Goal: Task Accomplishment & Management: Manage account settings

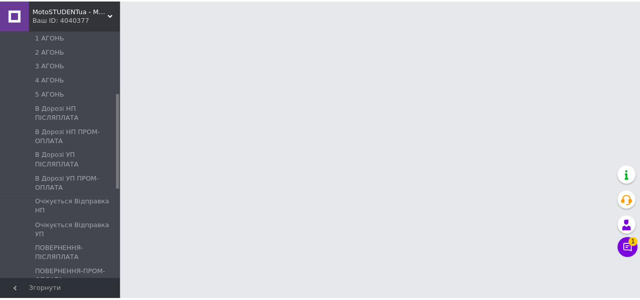
scroll to position [166, 0]
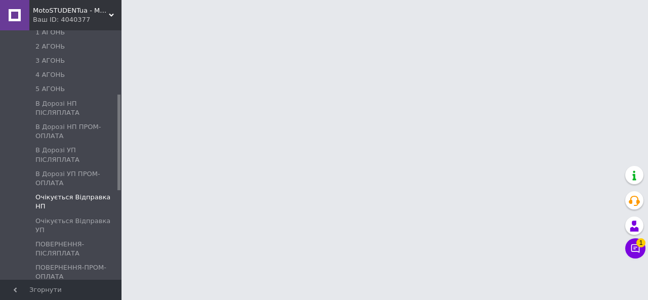
click at [56, 193] on span "Очікується Відправка НП" at bounding box center [76, 202] width 83 height 18
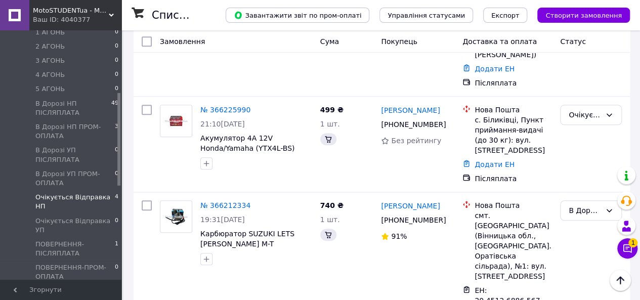
scroll to position [428, 0]
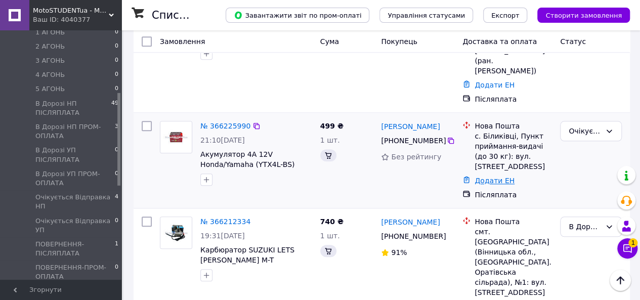
click at [499, 177] on link "Додати ЕН" at bounding box center [495, 181] width 40 height 8
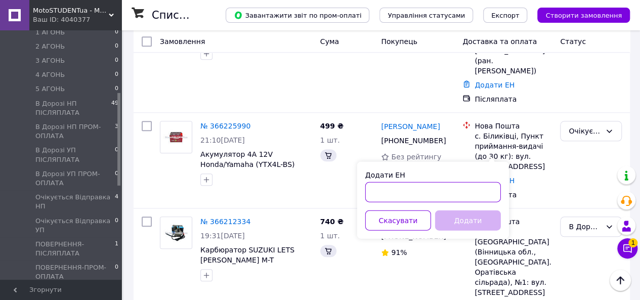
click at [485, 197] on input "Додати ЕН" at bounding box center [433, 192] width 136 height 20
paste input "20451269220649"
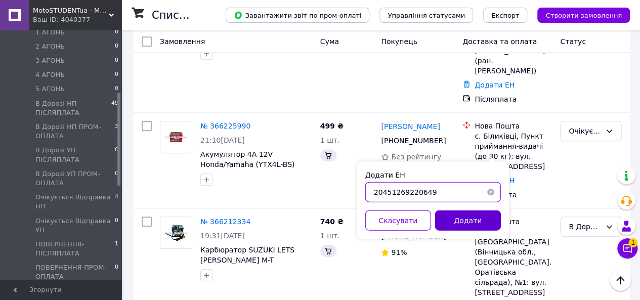
type input "20451269220649"
click at [473, 224] on button "Додати" at bounding box center [468, 220] width 66 height 20
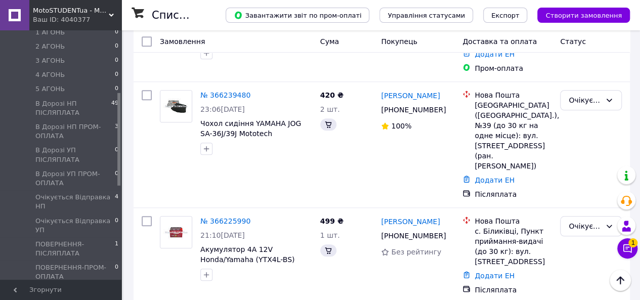
scroll to position [329, 0]
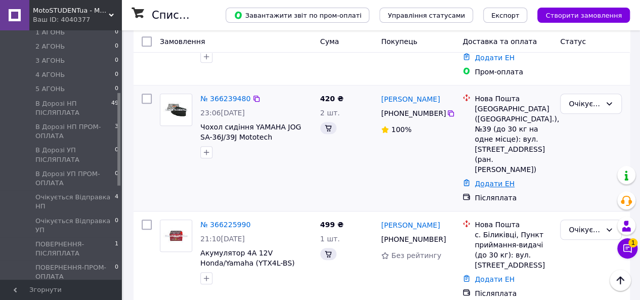
click at [499, 180] on link "Додати ЕН" at bounding box center [495, 184] width 40 height 8
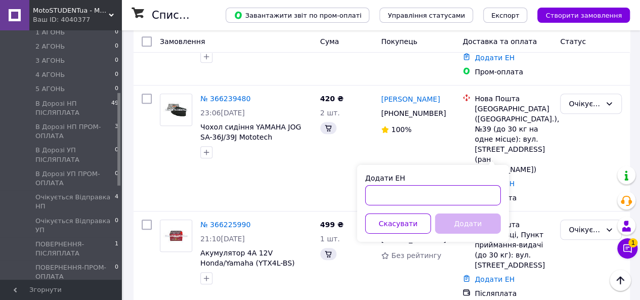
click at [487, 194] on input "Додати ЕН" at bounding box center [433, 195] width 136 height 20
paste input "20451269220889"
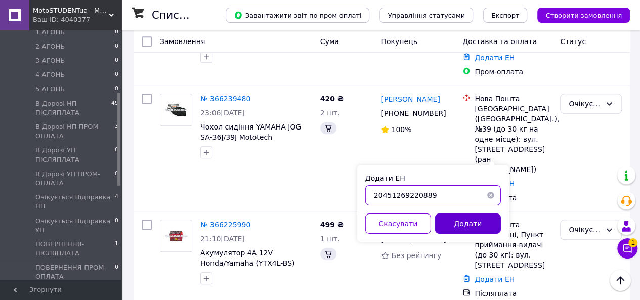
type input "20451269220889"
click at [472, 228] on button "Додати" at bounding box center [468, 224] width 66 height 20
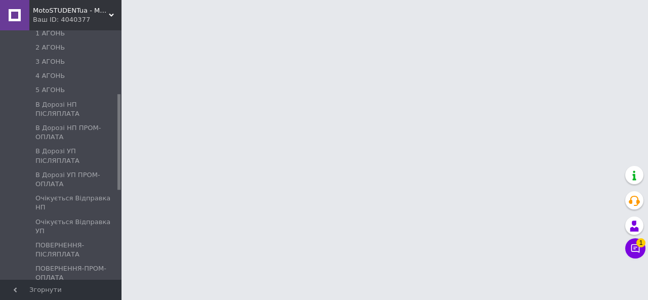
scroll to position [183, 0]
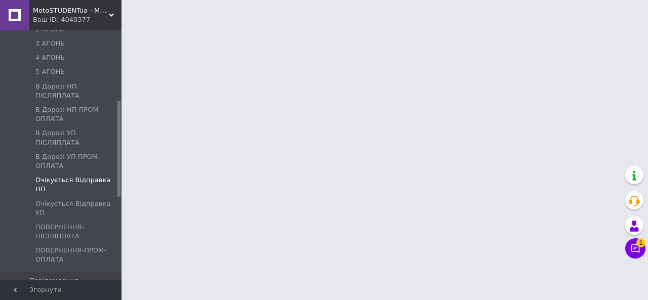
click at [53, 176] on span "Очікується Відправка НП" at bounding box center [76, 185] width 83 height 18
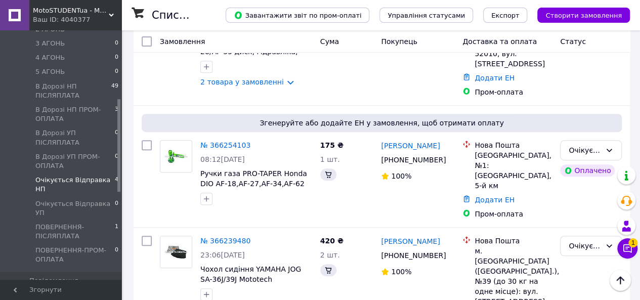
scroll to position [178, 0]
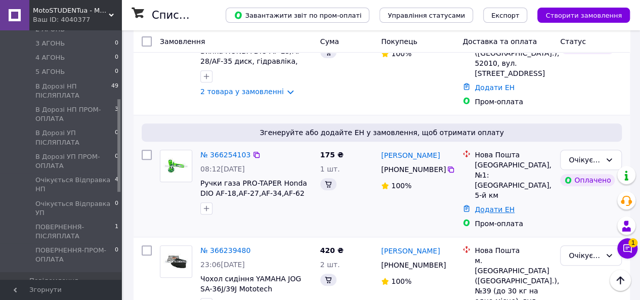
click at [497, 205] on link "Додати ЕН" at bounding box center [495, 209] width 40 height 8
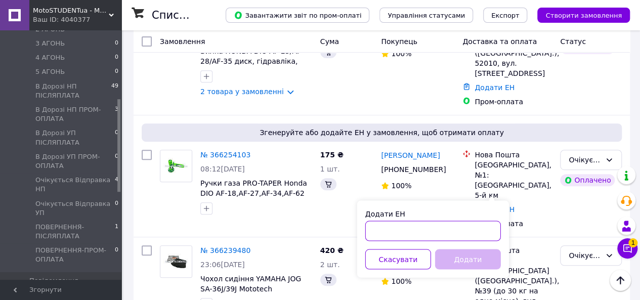
click at [489, 227] on input "Додати ЕН" at bounding box center [433, 231] width 136 height 20
paste input "20451269221263"
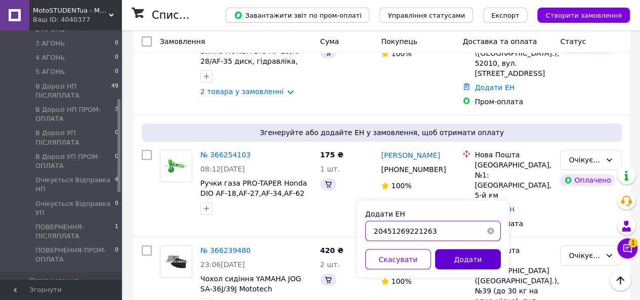
type input "20451269221263"
click at [465, 255] on button "Додати" at bounding box center [468, 259] width 66 height 20
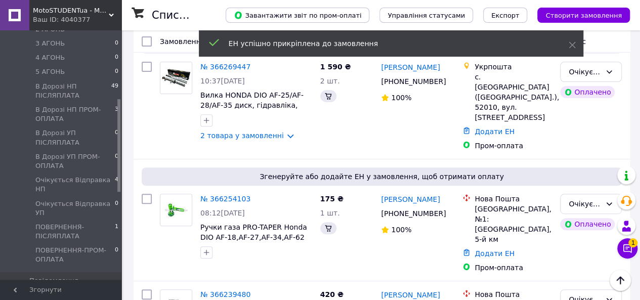
scroll to position [136, 0]
